Goal: Task Accomplishment & Management: Manage account settings

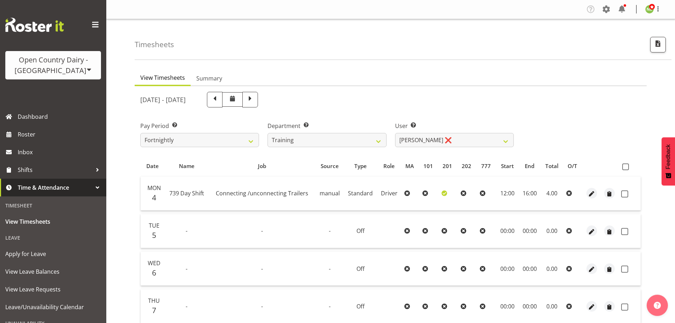
select select "806"
select select "11649"
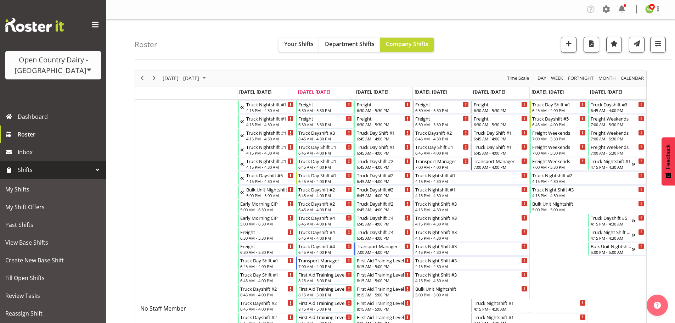
scroll to position [3411, 0]
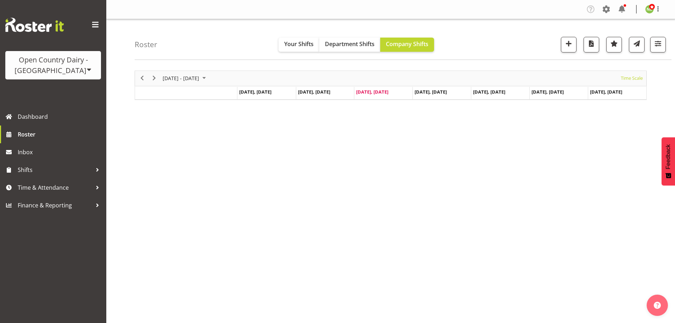
click at [670, 41] on div "Roster Your Shifts Department Shifts Company Shifts All Locations Clear Awarua …" at bounding box center [403, 39] width 537 height 41
click at [660, 48] on span "button" at bounding box center [658, 43] width 9 height 9
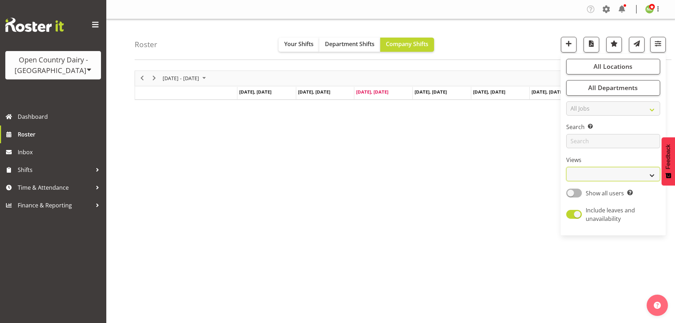
click at [589, 169] on select "Staff Role Shift - Horizontal Shift - Vertical Staff - Location" at bounding box center [613, 174] width 94 height 14
select select "staff"
click at [567, 167] on select "Staff Role Shift - Horizontal Shift - Vertical Staff - Location" at bounding box center [613, 174] width 94 height 14
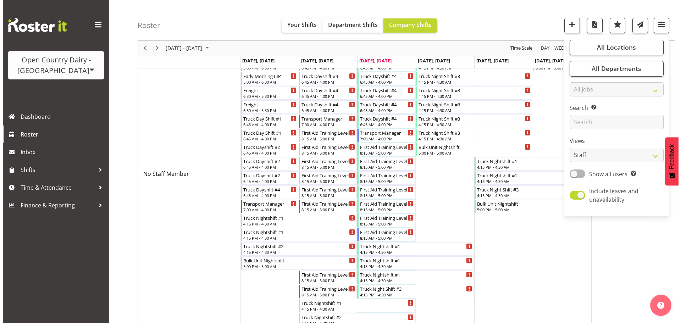
scroll to position [553, 0]
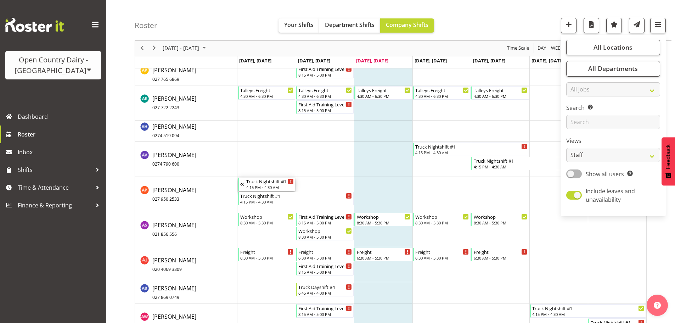
click at [266, 178] on div "Truck Nightshift #1" at bounding box center [270, 181] width 48 height 7
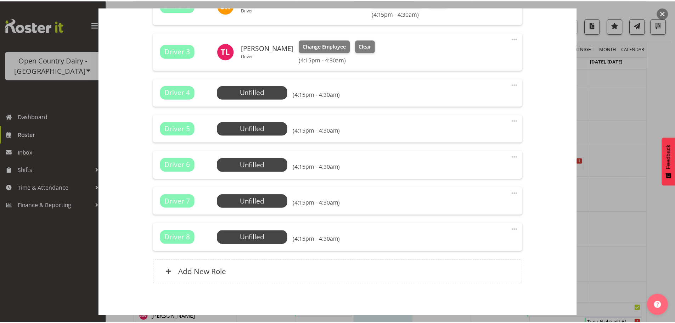
scroll to position [431, 0]
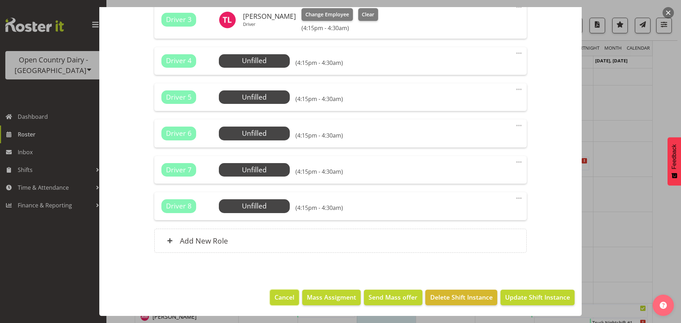
click at [283, 298] on span "Cancel" at bounding box center [284, 296] width 20 height 9
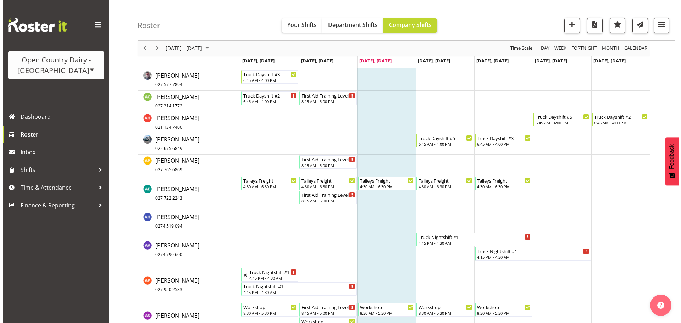
scroll to position [375, 0]
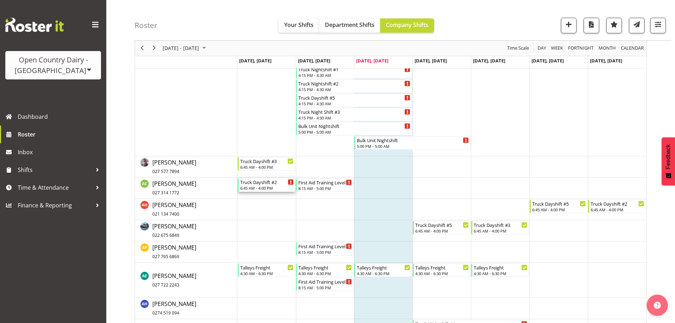
click at [263, 183] on div "Truck Dayshift #2" at bounding box center [267, 181] width 54 height 7
click at [0, 0] on div at bounding box center [0, 0] width 0 height 0
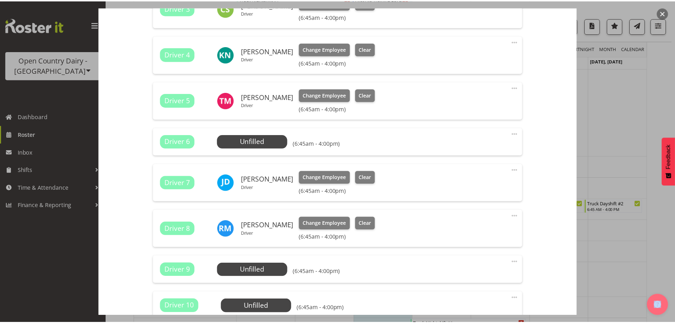
scroll to position [496, 0]
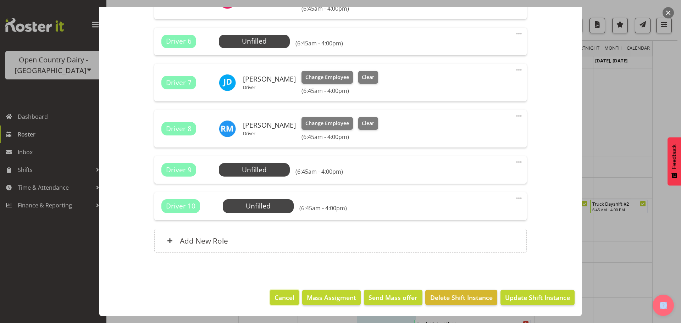
click at [279, 300] on span "Cancel" at bounding box center [284, 297] width 20 height 9
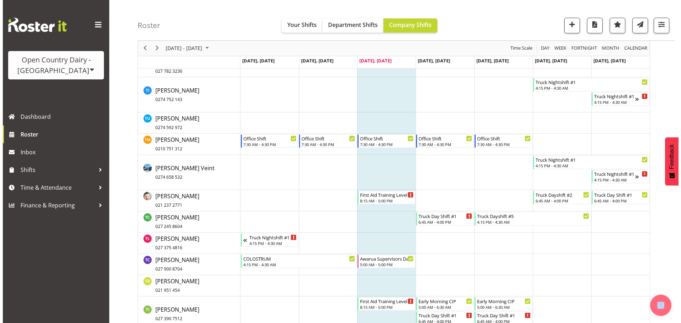
scroll to position [3672, 0]
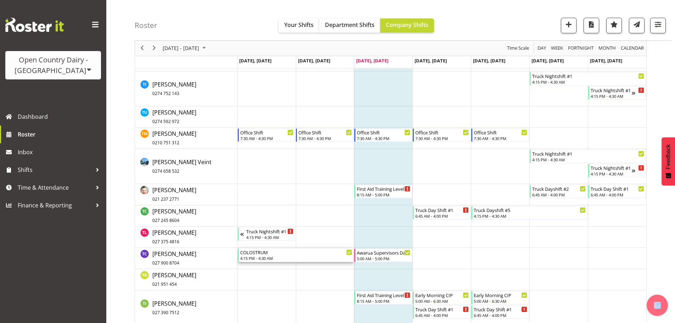
click at [252, 256] on div "4:15 PM - 4:30 AM" at bounding box center [296, 258] width 112 height 6
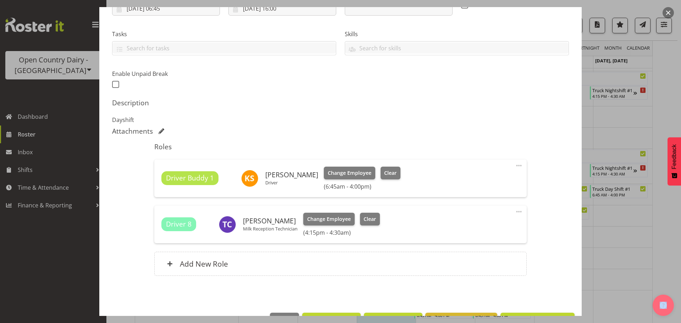
scroll to position [157, 0]
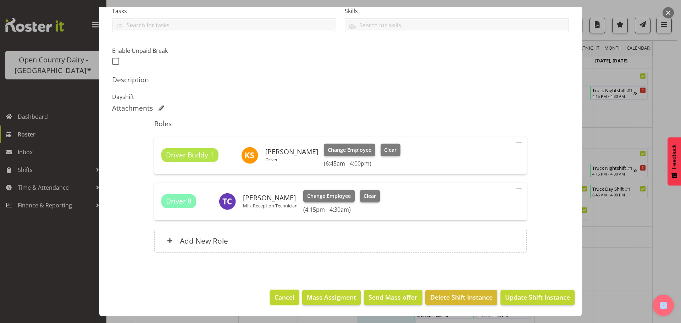
click at [282, 295] on span "Cancel" at bounding box center [284, 296] width 20 height 9
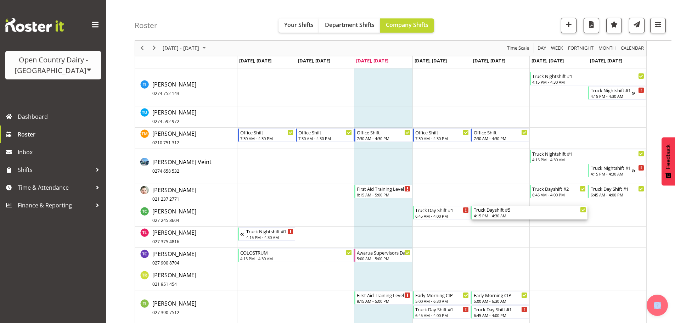
click at [499, 213] on div "4:15 PM - 4:30 AM" at bounding box center [530, 216] width 112 height 6
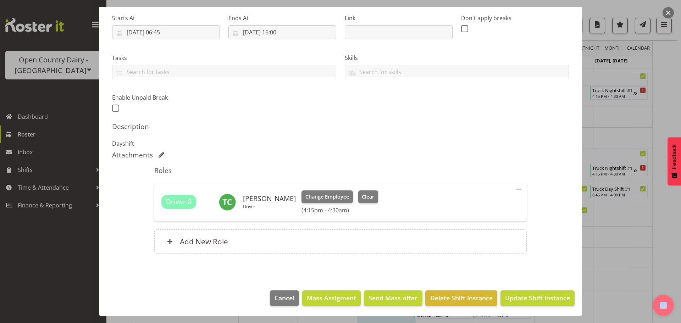
scroll to position [111, 0]
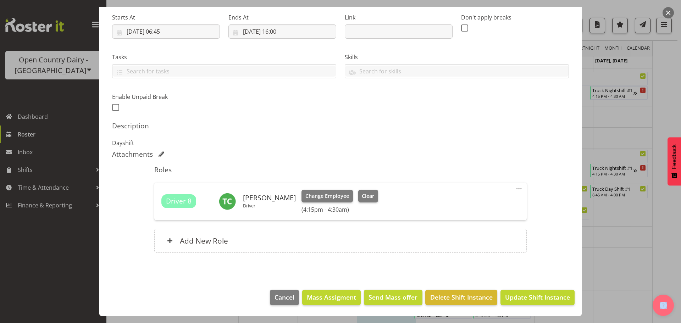
click at [514, 189] on span at bounding box center [518, 188] width 9 height 9
click at [470, 206] on link "Edit" at bounding box center [489, 204] width 68 height 13
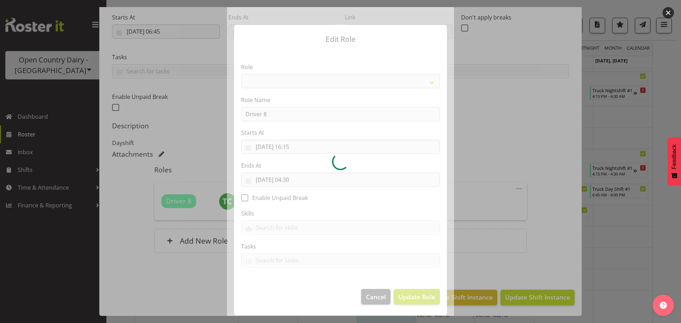
select select "1154"
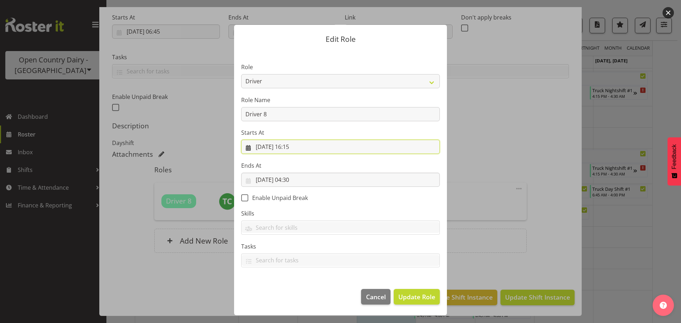
click at [297, 147] on input "15/08/2025, 16:15" at bounding box center [340, 147] width 198 height 14
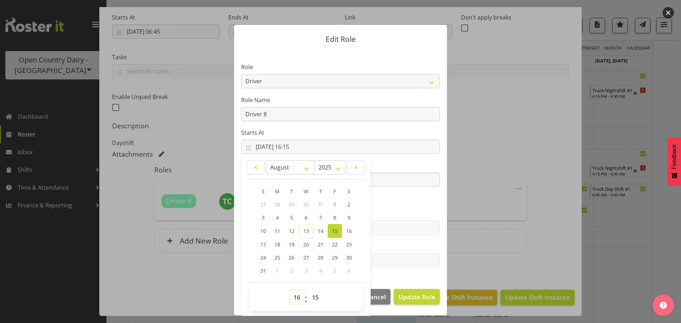
click at [295, 298] on select "00 01 02 03 04 05 06 07 08 09 10 11 12 13 14 15 16 17 18 19 20 21 22 23" at bounding box center [298, 297] width 16 height 14
select select "6"
click at [290, 290] on select "00 01 02 03 04 05 06 07 08 09 10 11 12 13 14 15 16 17 18 19 20 21 22 23" at bounding box center [298, 297] width 16 height 14
type input "15/08/2025, 06:15"
click at [318, 297] on select "00 01 02 03 04 05 06 07 08 09 10 11 12 13 14 15 16 17 18 19 20 21 22 23 24 25 2…" at bounding box center [316, 297] width 16 height 14
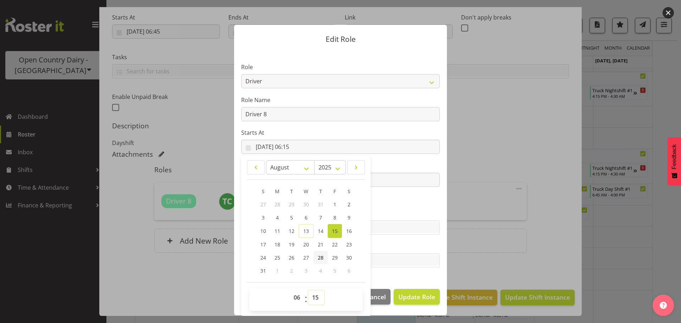
select select "45"
click at [308, 290] on select "00 01 02 03 04 05 06 07 08 09 10 11 12 13 14 15 16 17 18 19 20 21 22 23 24 25 2…" at bounding box center [316, 297] width 16 height 14
type input "15/08/2025, 06:45"
click at [432, 245] on label "Tasks" at bounding box center [340, 246] width 198 height 9
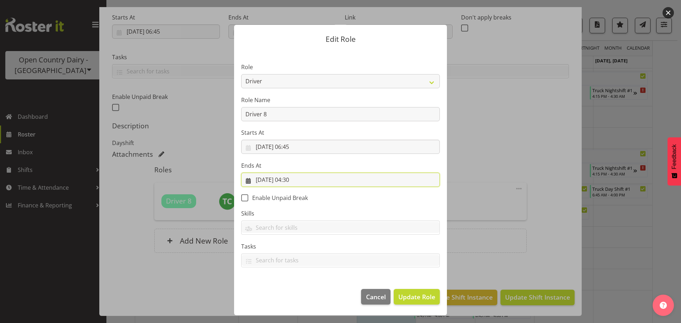
click at [303, 180] on input "16/08/2025, 04:30" at bounding box center [340, 180] width 198 height 14
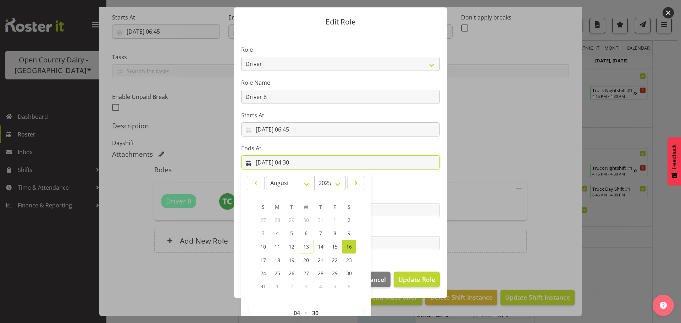
scroll to position [33, 0]
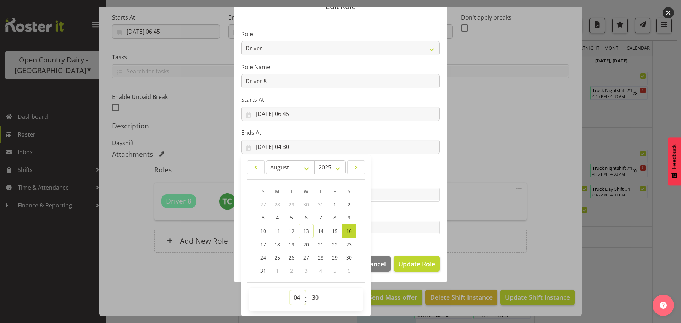
click at [294, 299] on select "00 01 02 03 04 05 06 07 08 09 10 11 12 13 14 15 16 17 18 19 20 21 22 23" at bounding box center [298, 297] width 16 height 14
select select "16"
click at [290, 290] on select "00 01 02 03 04 05 06 07 08 09 10 11 12 13 14 15 16 17 18 19 20 21 22 23" at bounding box center [298, 297] width 16 height 14
type input "16/08/2025, 16:30"
click at [315, 293] on select "00 01 02 03 04 05 06 07 08 09 10 11 12 13 14 15 16 17 18 19 20 21 22 23 24 25 2…" at bounding box center [316, 297] width 16 height 14
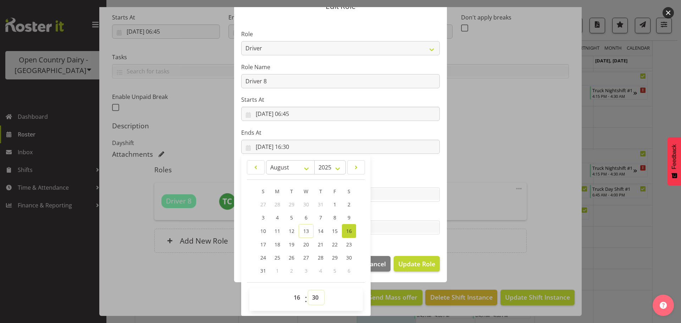
click at [313, 296] on select "00 01 02 03 04 05 06 07 08 09 10 11 12 13 14 15 16 17 18 19 20 21 22 23 24 25 2…" at bounding box center [316, 297] width 16 height 14
click at [313, 299] on select "00 01 02 03 04 05 06 07 08 09 10 11 12 13 14 15 16 17 18 19 20 21 22 23 24 25 2…" at bounding box center [316, 297] width 16 height 14
select select "0"
click at [308, 290] on select "00 01 02 03 04 05 06 07 08 09 10 11 12 13 14 15 16 17 18 19 20 21 22 23 24 25 2…" at bounding box center [316, 297] width 16 height 14
type input "16/08/2025, 16:00"
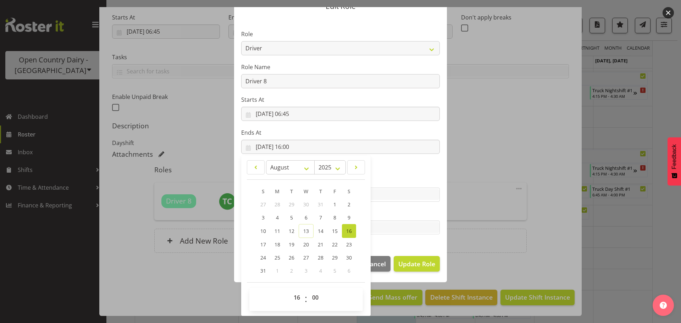
click at [421, 248] on section "Role Crew Leader Driver Driver Assessor Dayshift Driver Assessor Nightshift Dri…" at bounding box center [340, 133] width 213 height 232
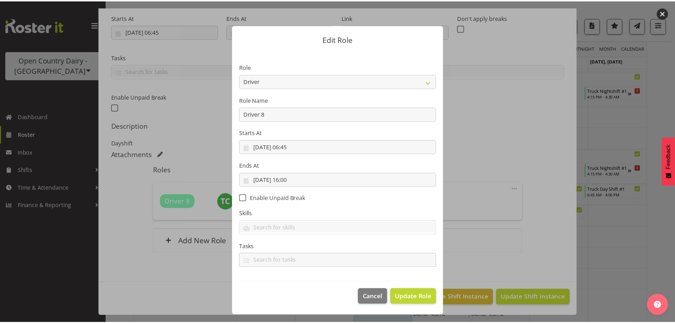
scroll to position [0, 0]
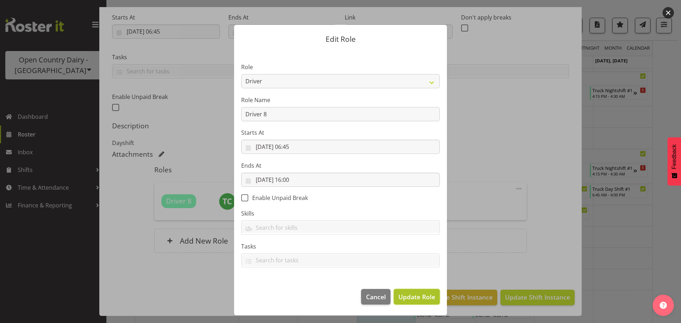
click at [417, 296] on span "Update Role" at bounding box center [416, 296] width 37 height 9
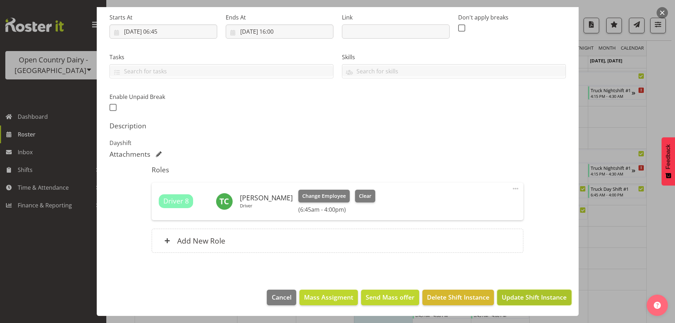
click at [535, 297] on span "Update Shift Instance" at bounding box center [534, 296] width 65 height 9
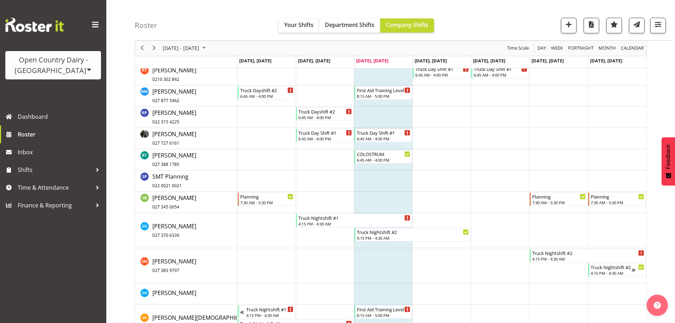
scroll to position [3211, 0]
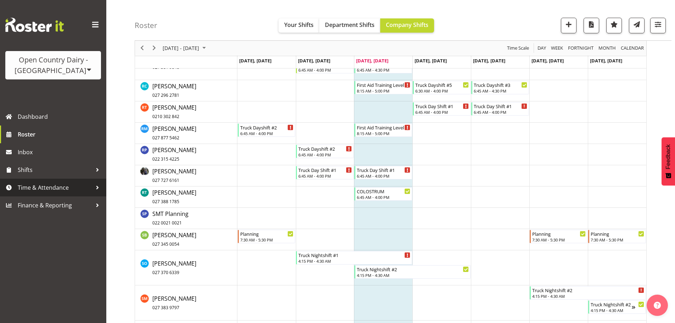
click at [43, 186] on span "Time & Attendance" at bounding box center [55, 187] width 74 height 11
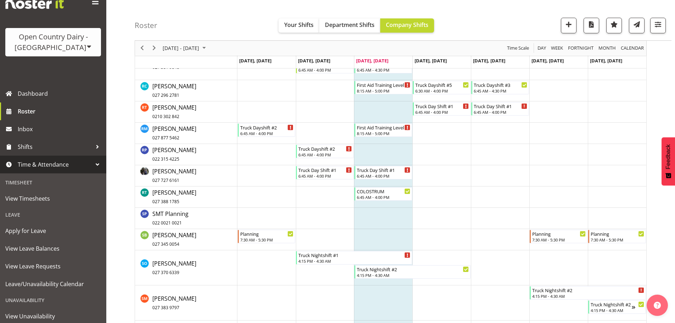
scroll to position [0, 0]
